Goal: Task Accomplishment & Management: Manage account settings

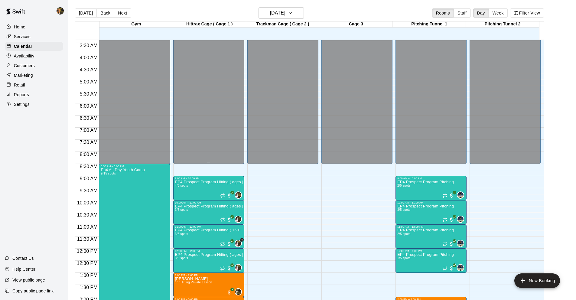
scroll to position [79, 0]
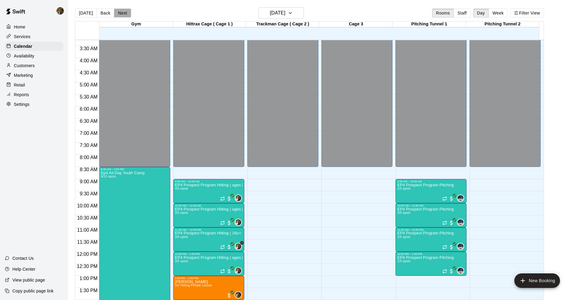
click at [124, 17] on button "Next" at bounding box center [122, 12] width 17 height 9
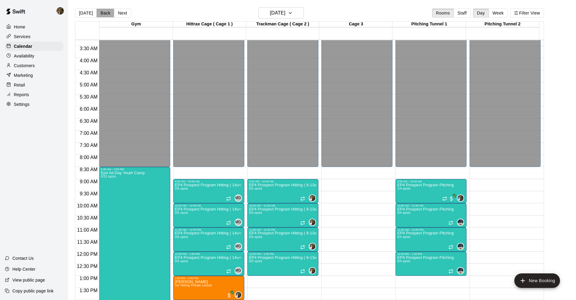
click at [100, 14] on button "Back" at bounding box center [105, 12] width 18 height 9
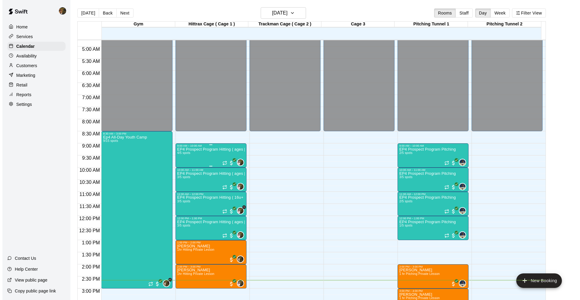
scroll to position [128, 0]
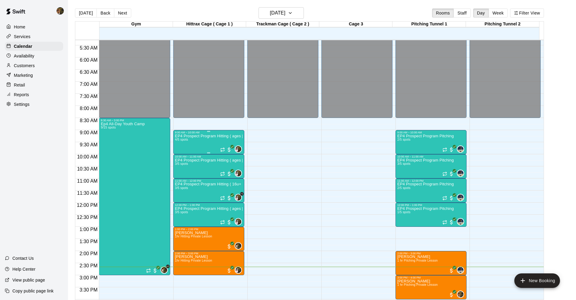
click at [203, 147] on div "EP4 Prospect Program Hitting ( ages 13-15 ) 4/5 spots" at bounding box center [208, 284] width 67 height 300
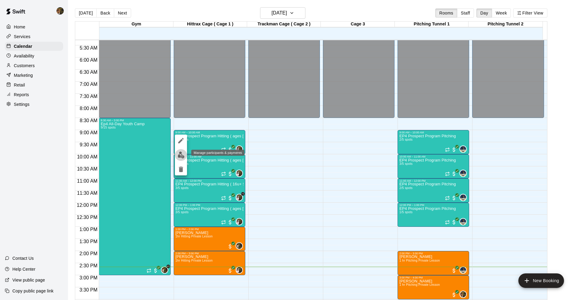
click at [184, 152] on img "edit" at bounding box center [181, 154] width 7 height 7
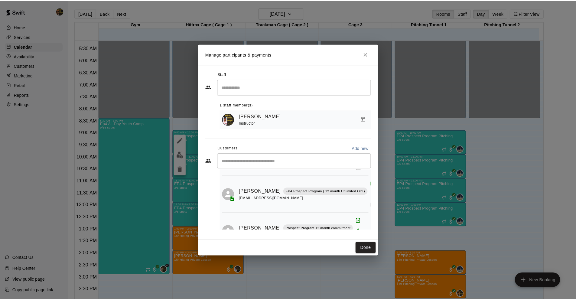
scroll to position [75, 0]
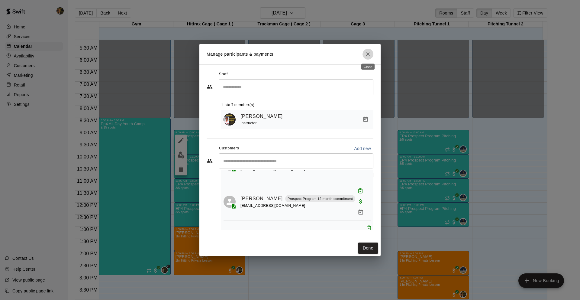
click at [365, 56] on icon "Close" at bounding box center [368, 54] width 6 height 6
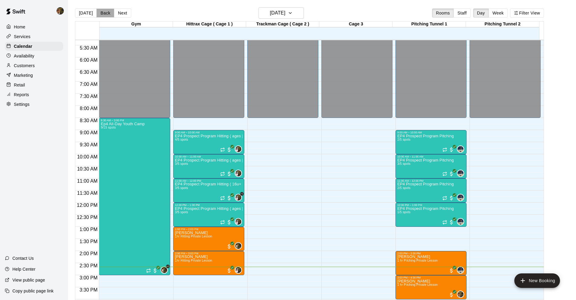
click at [108, 13] on button "Back" at bounding box center [105, 12] width 18 height 9
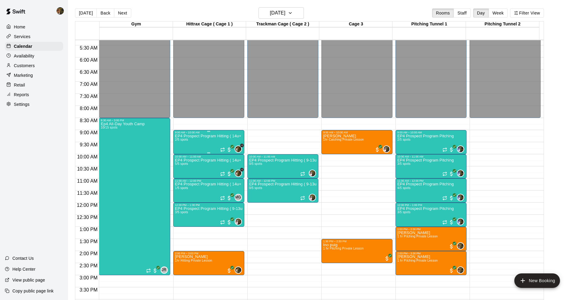
click at [221, 136] on p "EP4 Prospect Program Hitting ( 14u+ Slot )" at bounding box center [208, 136] width 67 height 0
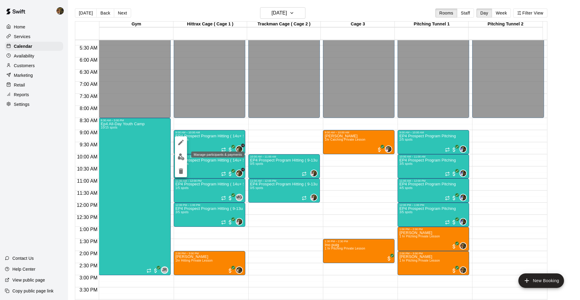
click at [178, 156] on img "edit" at bounding box center [181, 156] width 7 height 7
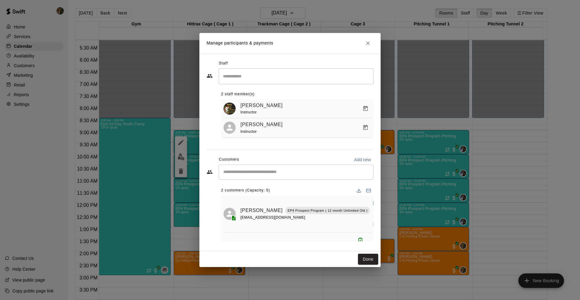
click at [367, 42] on icon "Close" at bounding box center [368, 43] width 4 height 4
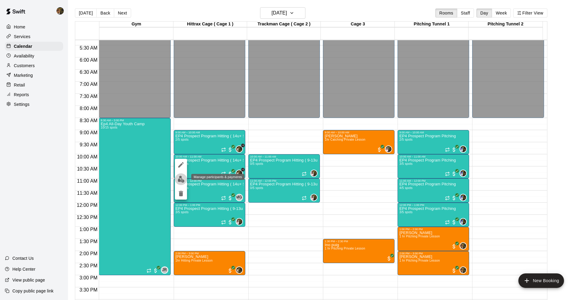
click at [183, 182] on img "edit" at bounding box center [181, 179] width 7 height 7
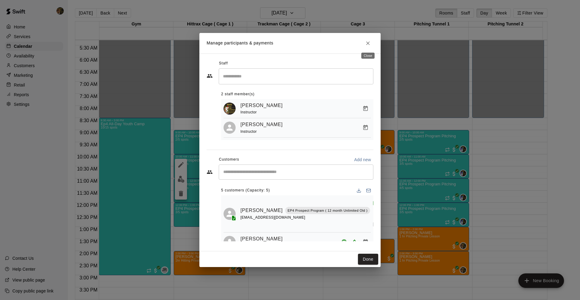
click at [371, 44] on button "Close" at bounding box center [368, 43] width 11 height 11
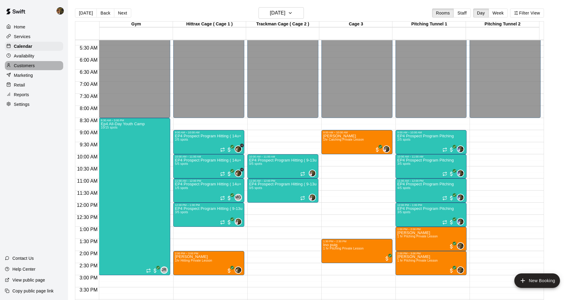
click at [31, 64] on p "Customers" at bounding box center [24, 66] width 21 height 6
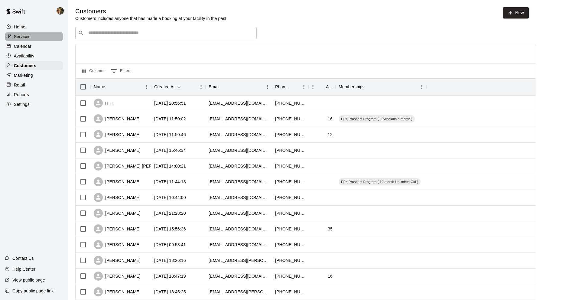
click at [32, 38] on div "Services" at bounding box center [34, 36] width 58 height 9
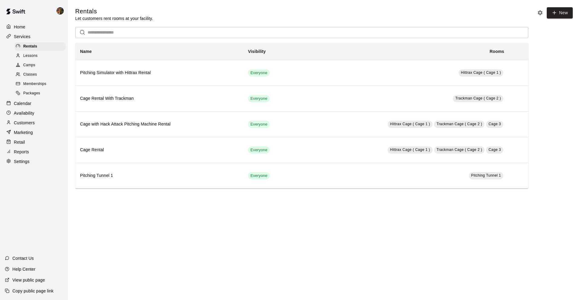
click at [20, 84] on rect at bounding box center [18, 83] width 4 height 3
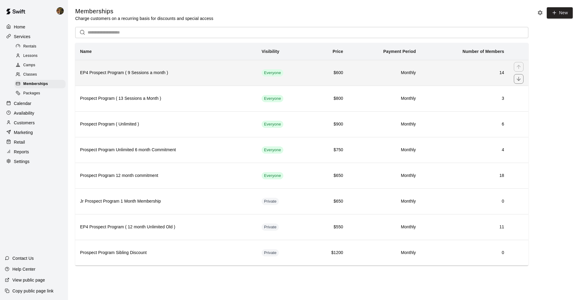
click at [430, 79] on td "14" at bounding box center [465, 73] width 88 height 26
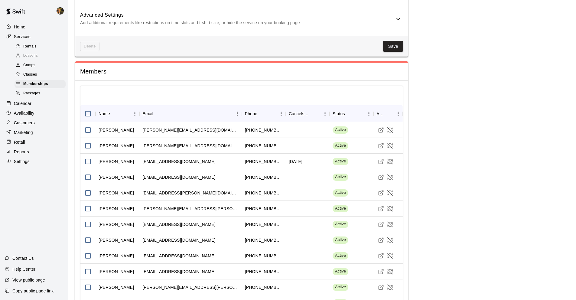
scroll to position [666, 0]
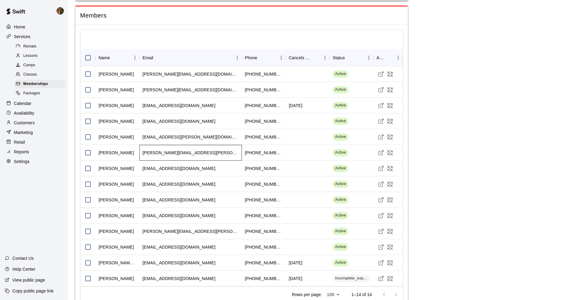
click at [153, 150] on div "lisa.a.edmiston@gmail.com" at bounding box center [190, 153] width 96 height 6
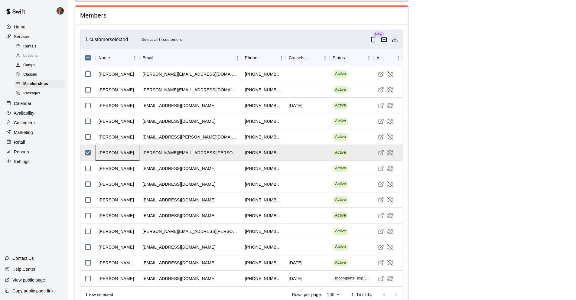
click at [105, 145] on div "Lisa Edmiston" at bounding box center [118, 153] width 44 height 16
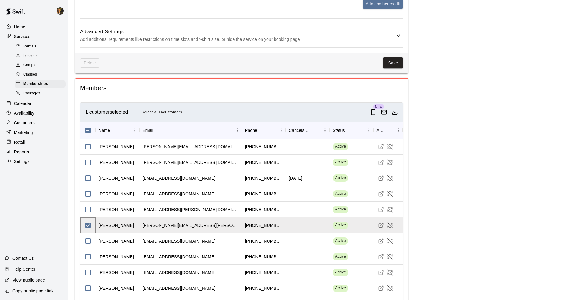
scroll to position [649, 0]
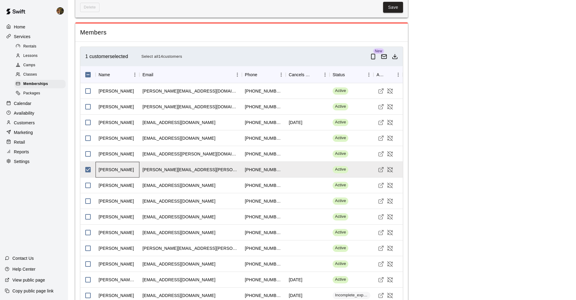
click at [109, 167] on div "Lisa Edmiston" at bounding box center [116, 170] width 35 height 6
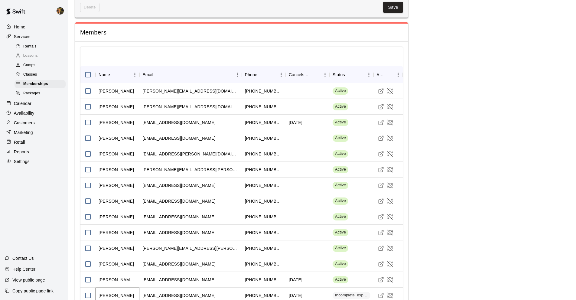
click at [104, 292] on div "Nikolas Constantinides" at bounding box center [116, 295] width 35 height 6
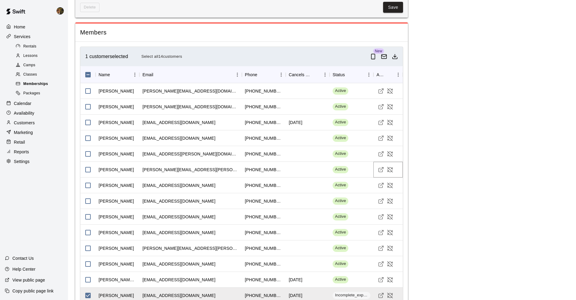
click at [47, 83] on span "Memberships" at bounding box center [35, 84] width 25 height 6
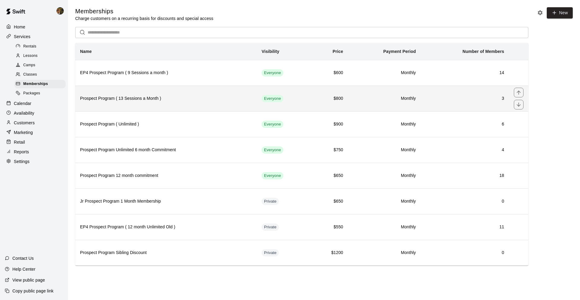
click at [357, 97] on h6 "Monthly" at bounding box center [384, 98] width 63 height 7
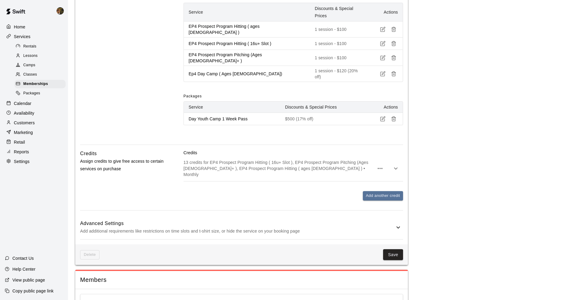
scroll to position [493, 0]
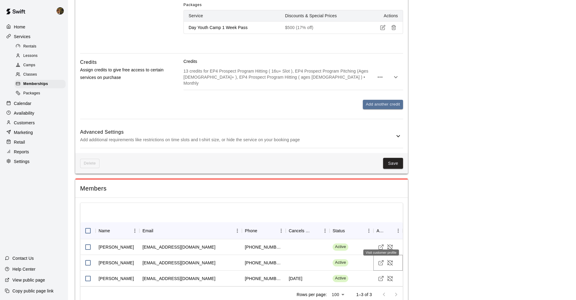
click at [380, 260] on icon "Visit customer profile" at bounding box center [381, 263] width 6 height 6
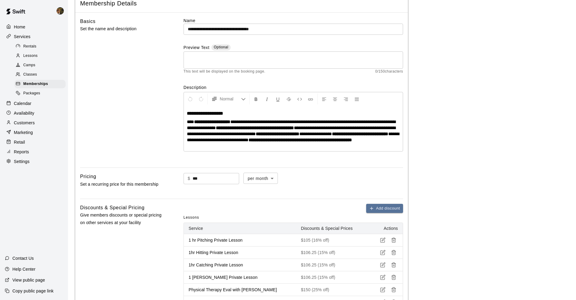
scroll to position [0, 0]
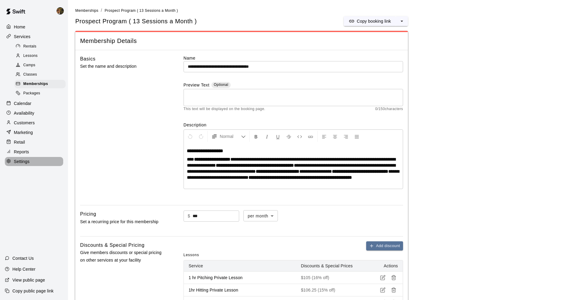
click at [30, 159] on div "Settings" at bounding box center [34, 161] width 58 height 9
select select "**"
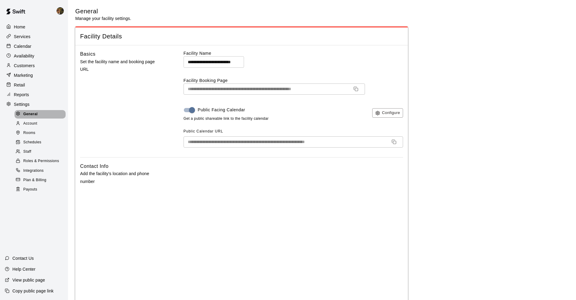
click at [49, 115] on div "General" at bounding box center [40, 114] width 51 height 8
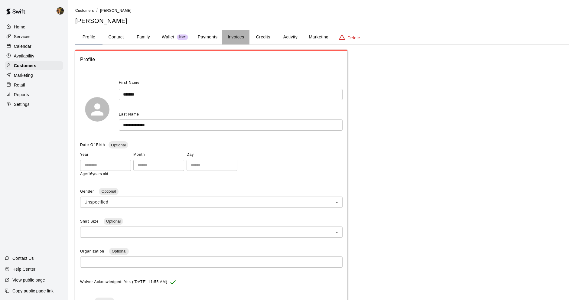
click at [241, 38] on button "Invoices" at bounding box center [235, 37] width 27 height 15
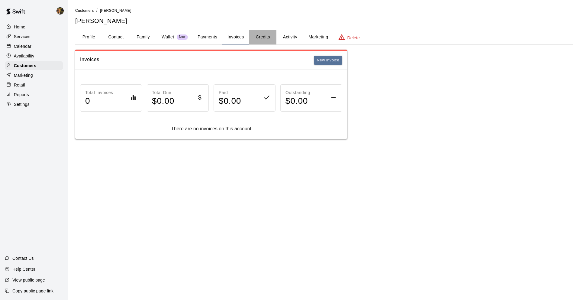
click at [267, 40] on button "Credits" at bounding box center [262, 37] width 27 height 15
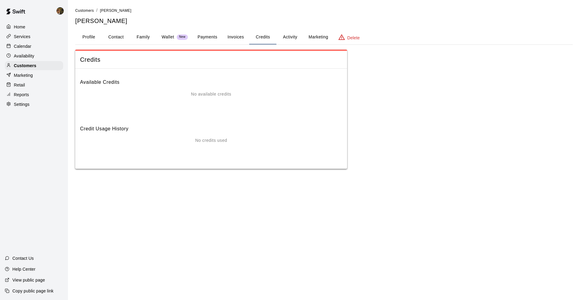
click at [290, 37] on button "Activity" at bounding box center [290, 37] width 27 height 15
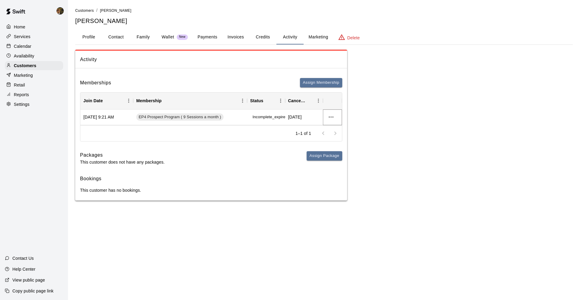
click at [331, 116] on icon "more actions" at bounding box center [331, 116] width 7 height 7
click at [204, 36] on div at bounding box center [290, 150] width 580 height 300
click at [205, 38] on button "Payments" at bounding box center [207, 37] width 29 height 15
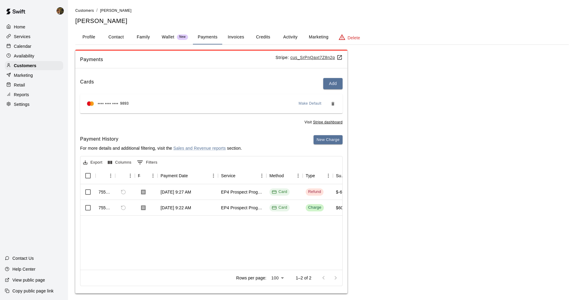
click at [315, 58] on u "cus_SrPnQaxt7Z8n2p" at bounding box center [316, 57] width 52 height 5
click at [326, 144] on button "New Charge" at bounding box center [328, 139] width 29 height 9
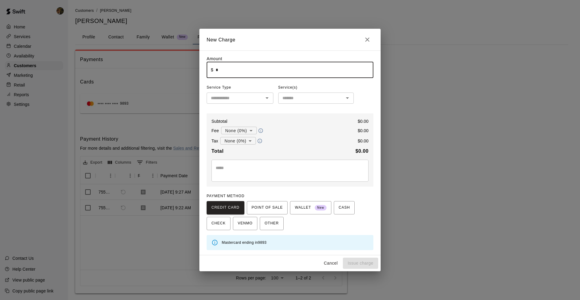
click at [249, 73] on input "*" at bounding box center [295, 70] width 158 height 16
click at [242, 102] on div "​" at bounding box center [240, 98] width 67 height 11
type input "******"
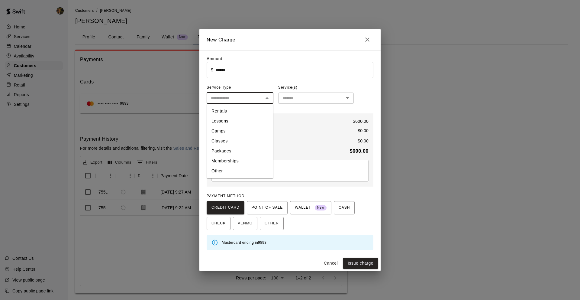
click at [232, 153] on li "Packages" at bounding box center [240, 151] width 67 height 10
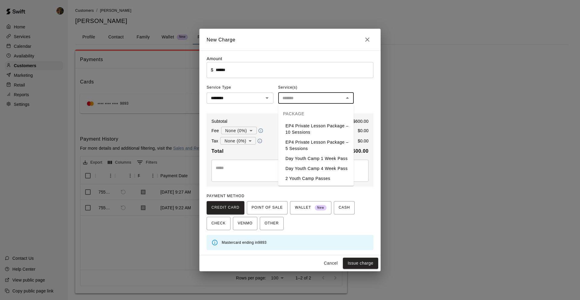
click at [335, 101] on input "text" at bounding box center [311, 98] width 62 height 8
click at [265, 99] on icon "Open" at bounding box center [267, 97] width 7 height 7
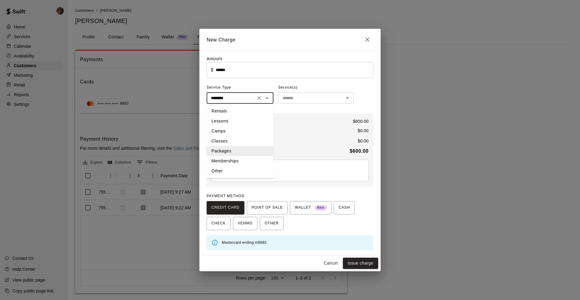
click at [235, 160] on li "Memberships" at bounding box center [240, 161] width 67 height 10
type input "**********"
drag, startPoint x: 321, startPoint y: 98, endPoint x: 320, endPoint y: 101, distance: 3.4
click at [321, 98] on input "text" at bounding box center [311, 98] width 62 height 8
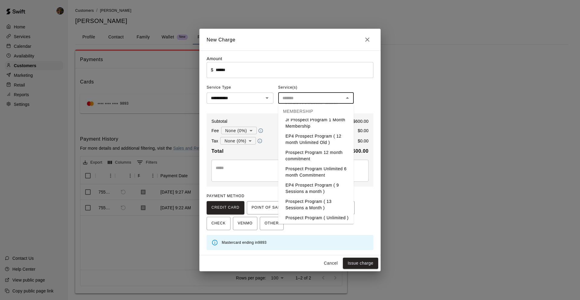
scroll to position [40, 0]
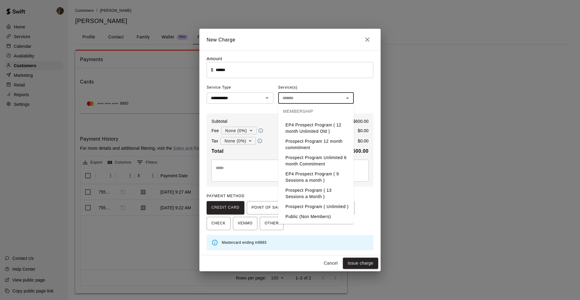
click at [333, 172] on li "EP4 Prospect Program ( 9 Sessions a month )" at bounding box center [316, 177] width 76 height 16
type input "**********"
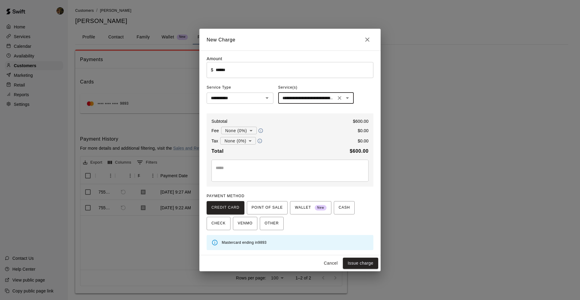
click at [252, 128] on body "**********" at bounding box center [290, 152] width 580 height 305
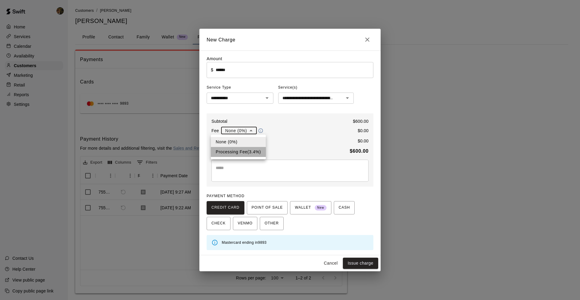
click at [249, 153] on li "Processing Fee ( 3.4 % )" at bounding box center [238, 152] width 55 height 10
type input "**********"
click at [352, 258] on button "Issue charge" at bounding box center [360, 263] width 35 height 11
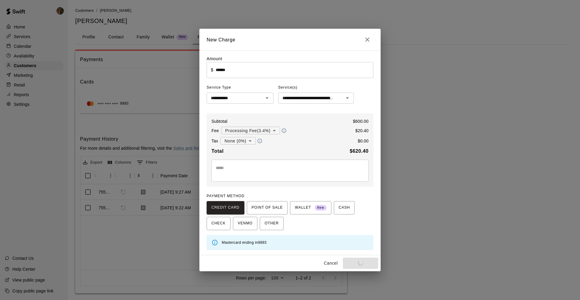
type input "*"
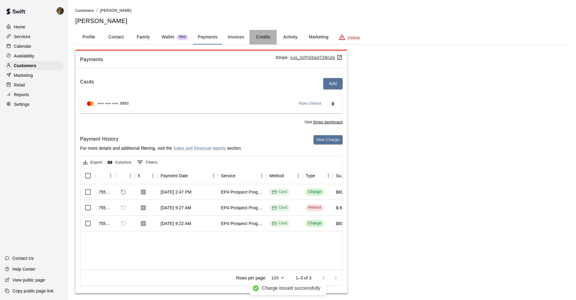
click at [260, 36] on button "Credits" at bounding box center [262, 37] width 27 height 15
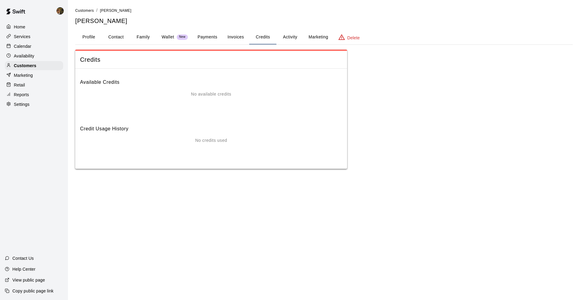
click at [292, 37] on button "Activity" at bounding box center [290, 37] width 27 height 15
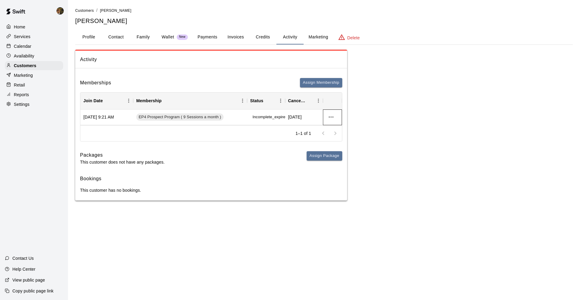
click at [326, 117] on div at bounding box center [332, 117] width 19 height 16
click at [329, 116] on icon "more actions" at bounding box center [331, 116] width 7 height 7
click at [288, 150] on div at bounding box center [290, 150] width 580 height 300
click at [322, 80] on button "Assign Membership" at bounding box center [321, 82] width 42 height 9
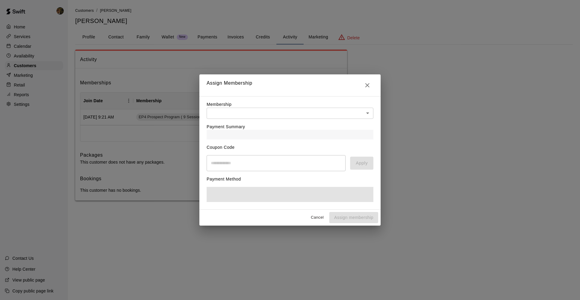
click at [306, 110] on body "Home Services Calendar Availability Customers Marketing Retail Reports Settings…" at bounding box center [290, 106] width 580 height 213
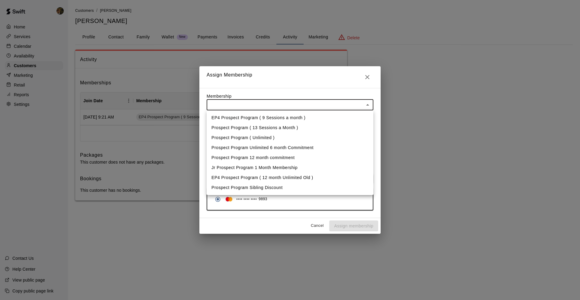
click at [303, 121] on li "EP4 Prospect Program ( 9 Sessions a month )" at bounding box center [290, 118] width 167 height 10
type input "**********"
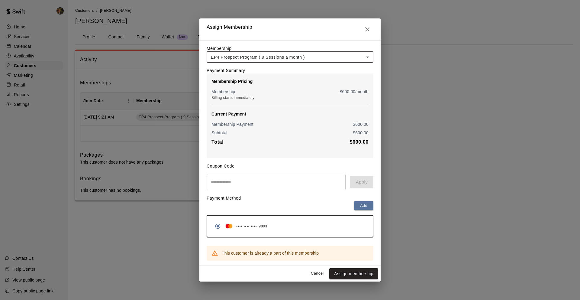
click at [275, 184] on input "text" at bounding box center [276, 182] width 139 height 16
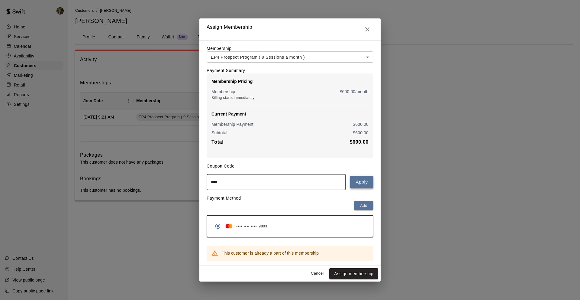
type input "****"
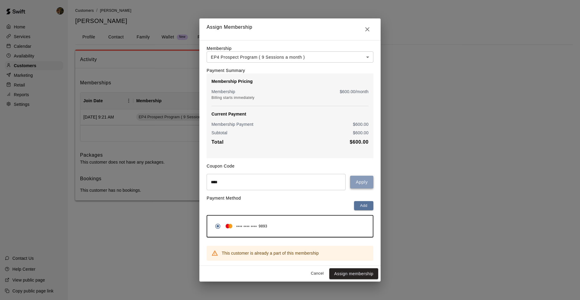
click at [363, 188] on button "Apply" at bounding box center [361, 182] width 23 height 13
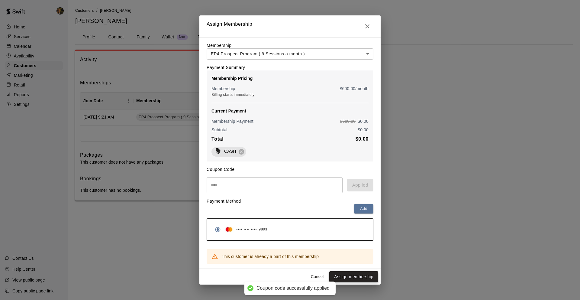
click at [362, 280] on button "Assign membership" at bounding box center [354, 276] width 49 height 11
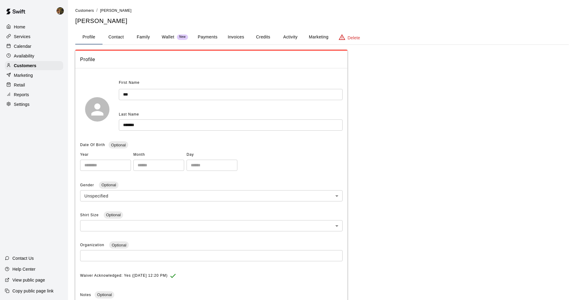
click at [115, 40] on button "Contact" at bounding box center [115, 37] width 27 height 15
select select "**"
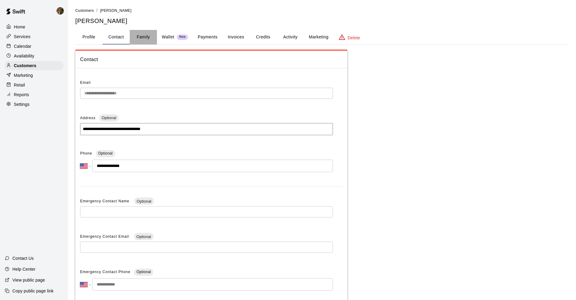
click at [139, 40] on button "Family" at bounding box center [143, 37] width 27 height 15
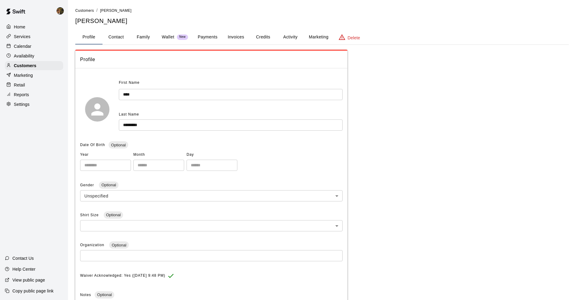
click at [145, 40] on button "Family" at bounding box center [143, 37] width 27 height 15
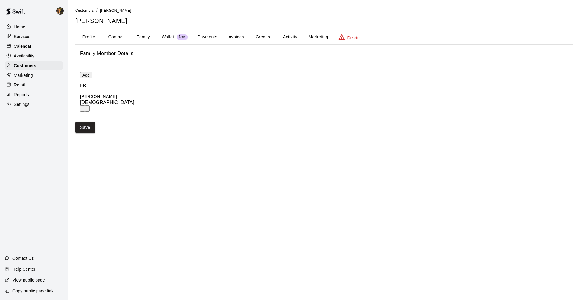
click at [265, 37] on button "Credits" at bounding box center [262, 37] width 27 height 15
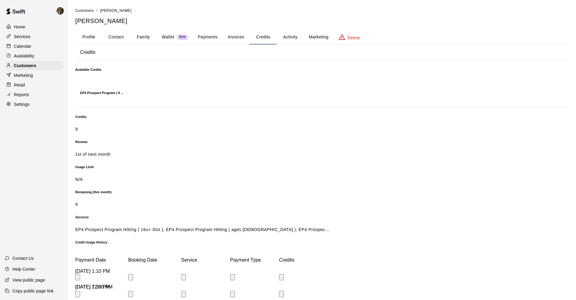
click at [291, 39] on button "Activity" at bounding box center [290, 37] width 27 height 15
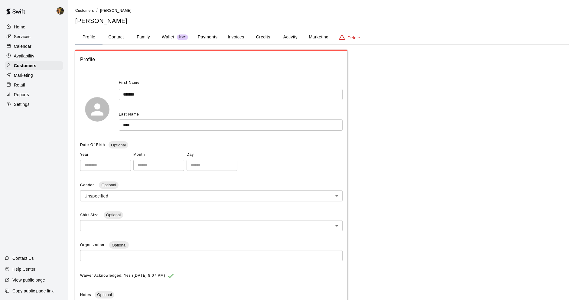
click at [148, 34] on button "Family" at bounding box center [143, 37] width 27 height 15
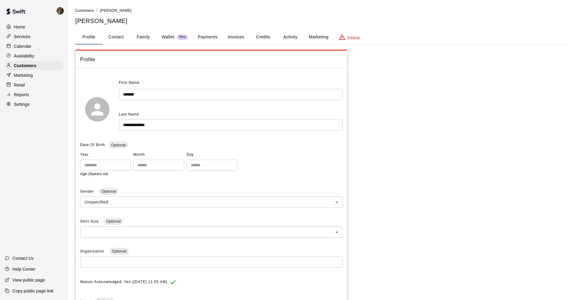
click at [266, 37] on button "Credits" at bounding box center [262, 37] width 27 height 15
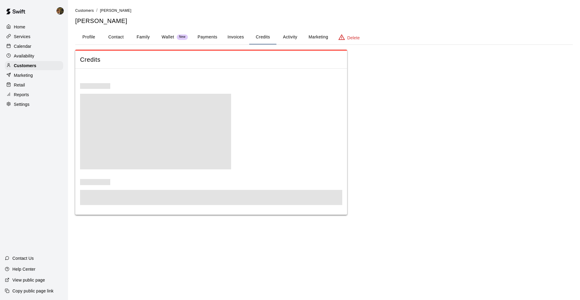
click at [298, 35] on button "Activity" at bounding box center [290, 37] width 27 height 15
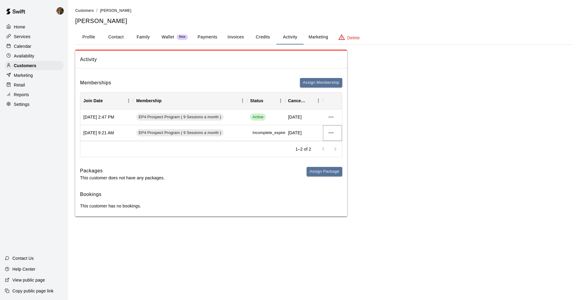
click at [331, 133] on icon "more actions" at bounding box center [331, 132] width 7 height 7
click at [278, 149] on div at bounding box center [290, 150] width 580 height 300
click at [284, 56] on span "Activity" at bounding box center [211, 60] width 262 height 8
click at [18, 66] on p "Customers" at bounding box center [25, 66] width 22 height 6
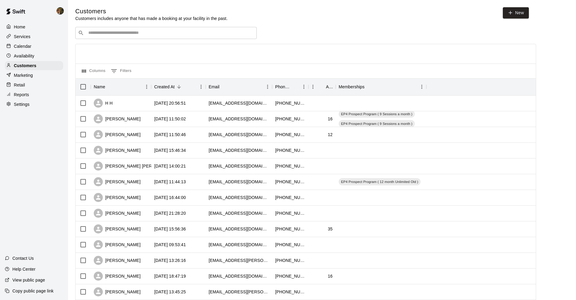
click at [29, 35] on p "Services" at bounding box center [22, 37] width 17 height 6
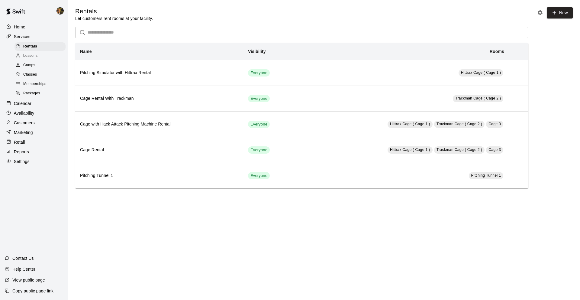
click at [35, 84] on span "Memberships" at bounding box center [34, 84] width 23 height 6
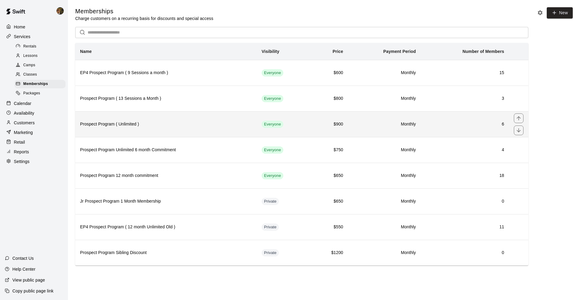
click at [438, 133] on td "6" at bounding box center [465, 124] width 88 height 26
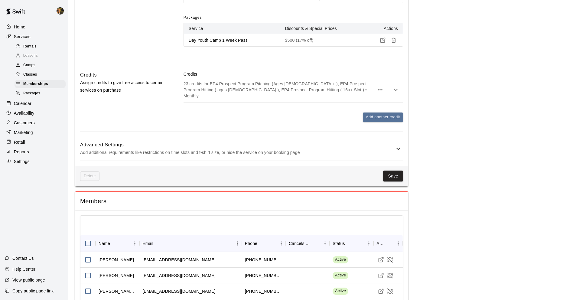
scroll to position [540, 0]
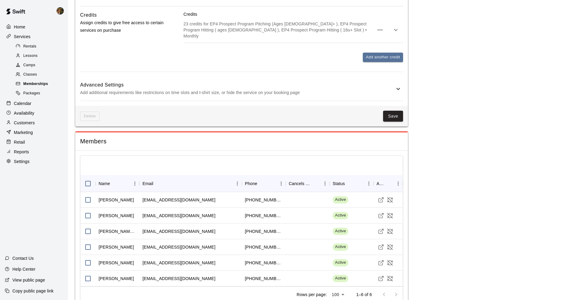
click at [36, 83] on span "Memberships" at bounding box center [35, 84] width 25 height 6
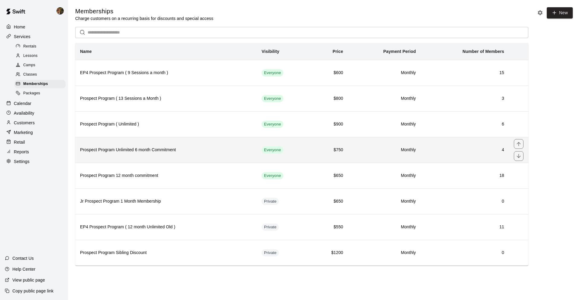
click at [453, 155] on td "4" at bounding box center [465, 150] width 88 height 26
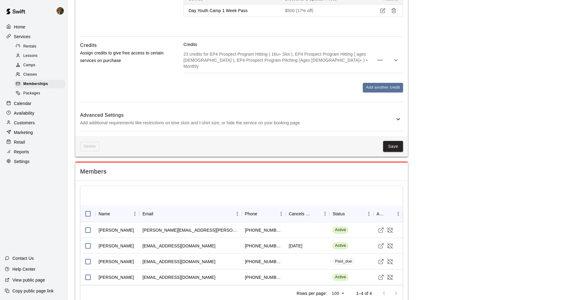
scroll to position [544, 0]
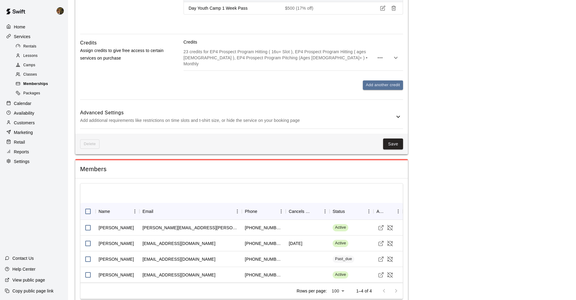
click at [50, 82] on div "Memberships" at bounding box center [40, 84] width 51 height 8
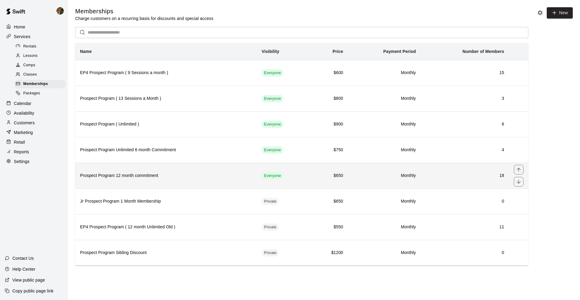
click at [308, 173] on td "Everyone" at bounding box center [284, 176] width 54 height 26
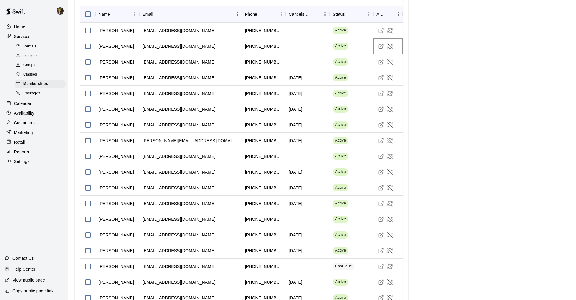
scroll to position [728, 0]
click at [46, 86] on span "Memberships" at bounding box center [35, 84] width 25 height 6
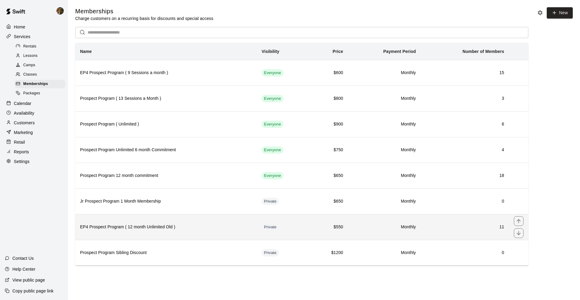
click at [415, 220] on td "Monthly" at bounding box center [384, 227] width 73 height 26
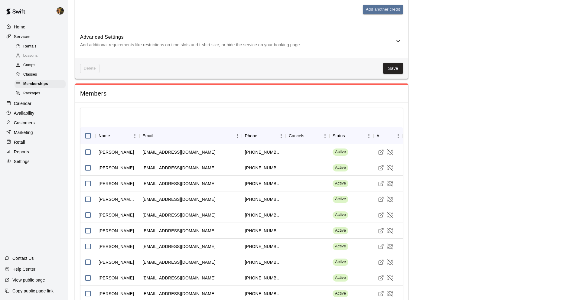
scroll to position [654, 0]
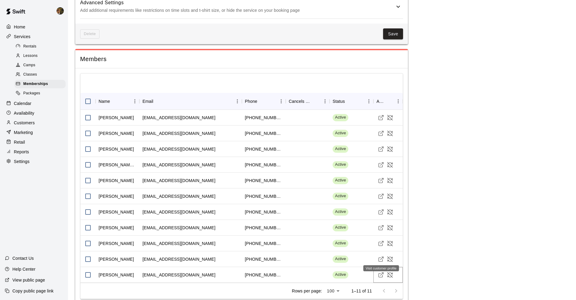
click at [380, 272] on icon "Visit customer profile" at bounding box center [381, 275] width 6 height 6
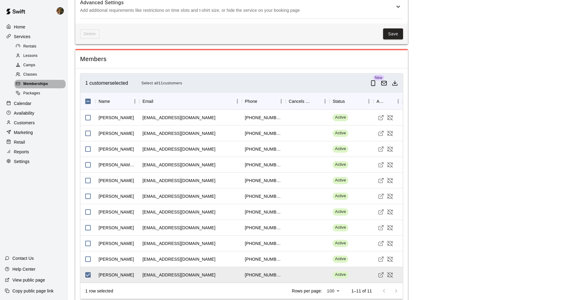
click at [46, 85] on span "Memberships" at bounding box center [35, 84] width 25 height 6
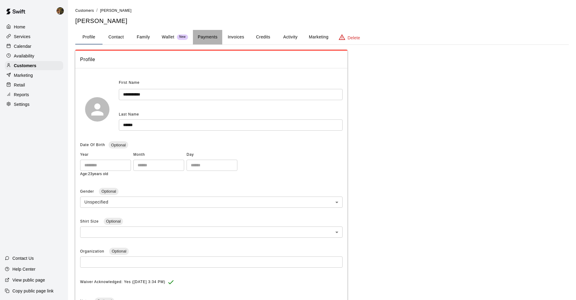
click at [210, 36] on button "Payments" at bounding box center [207, 37] width 29 height 15
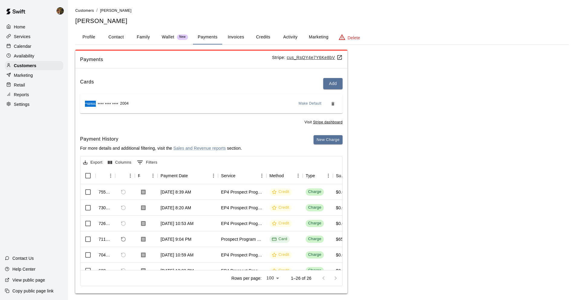
drag, startPoint x: 231, startPoint y: 38, endPoint x: 231, endPoint y: 112, distance: 74.7
click at [228, 77] on div "Customers / [PERSON_NAME] [PERSON_NAME] Profile Contact Family Wallet New Payme…" at bounding box center [321, 150] width 493 height 286
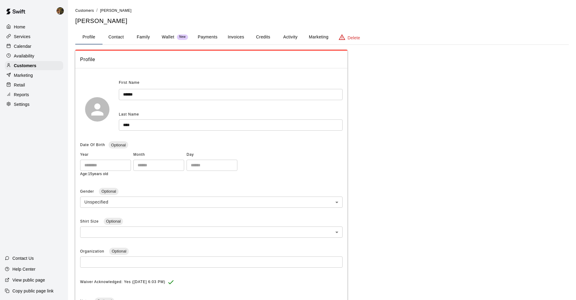
click at [154, 39] on button "Family" at bounding box center [143, 37] width 27 height 15
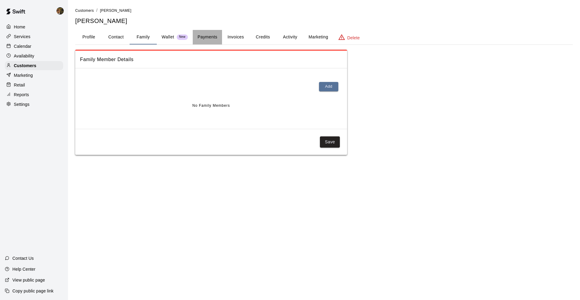
click at [205, 37] on button "Payments" at bounding box center [207, 37] width 29 height 15
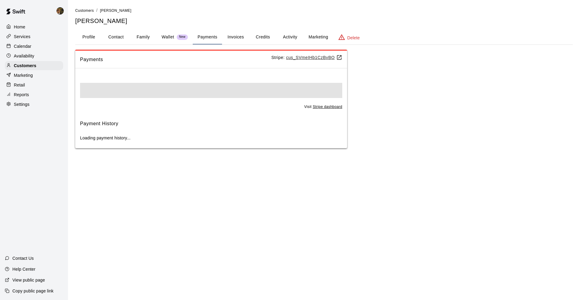
drag, startPoint x: 96, startPoint y: 38, endPoint x: 112, endPoint y: 35, distance: 15.4
click at [97, 38] on button "Profile" at bounding box center [88, 37] width 27 height 15
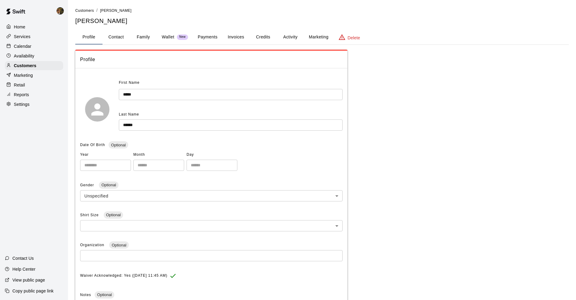
click at [151, 41] on button "Family" at bounding box center [143, 37] width 27 height 15
